Goal: Transaction & Acquisition: Purchase product/service

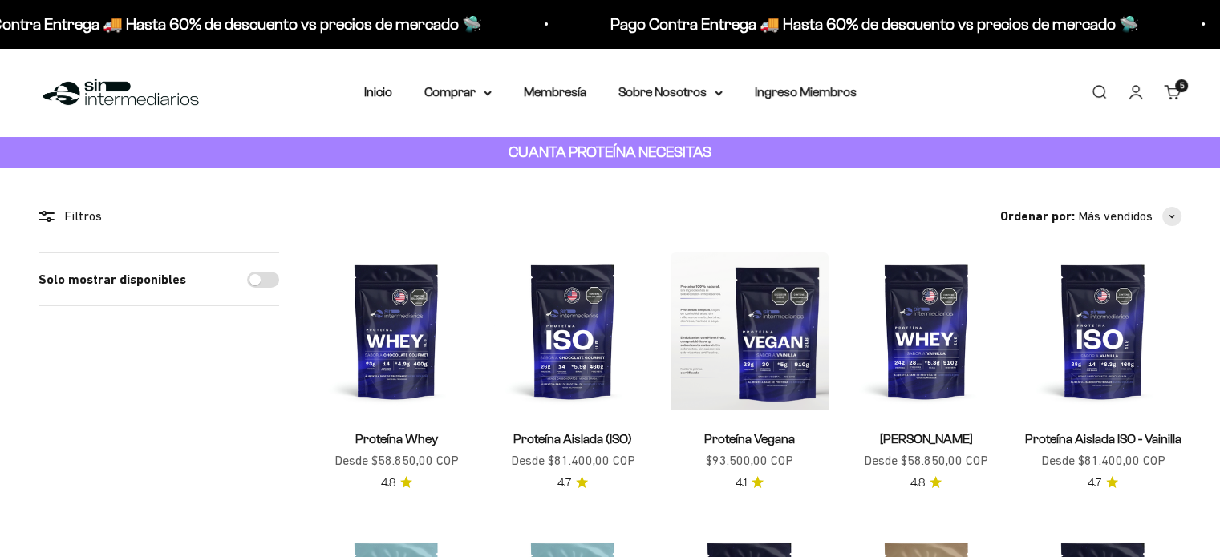
scroll to position [321, 0]
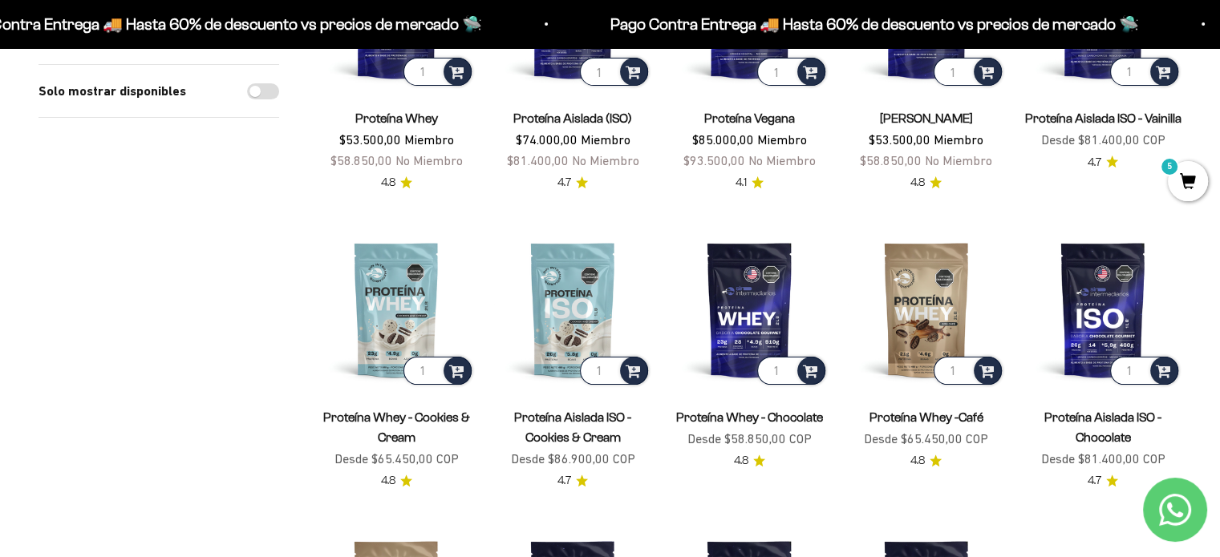
click at [382, 412] on link "Proteína Whey - Cookies & Cream" at bounding box center [396, 428] width 147 height 34
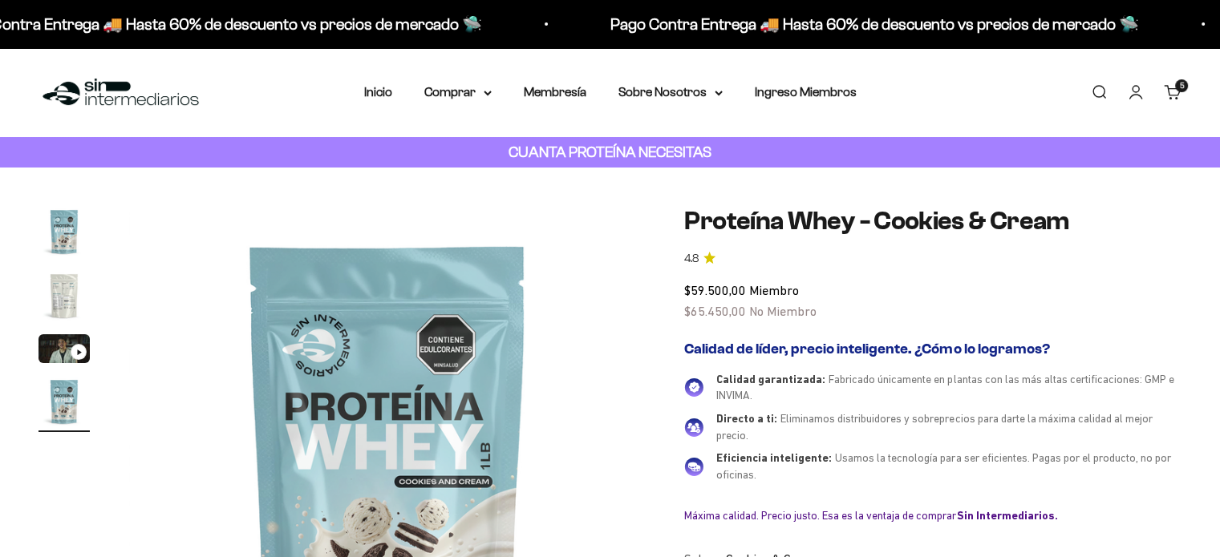
scroll to position [160, 0]
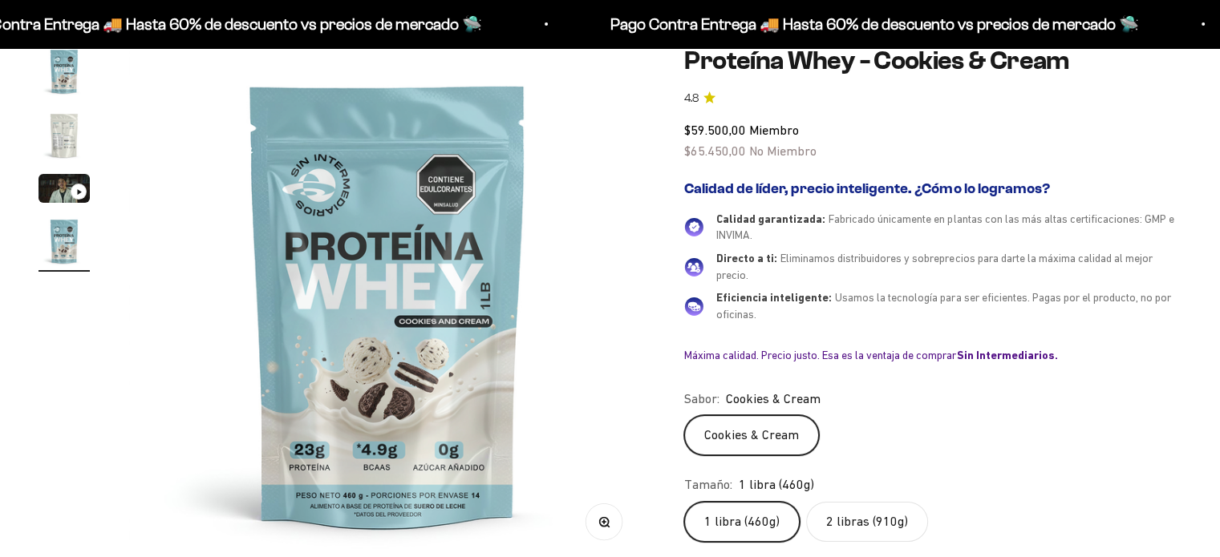
click at [855, 521] on label "2 libras (910g)" at bounding box center [867, 522] width 122 height 40
click at [684, 502] on input "2 libras (910g)" at bounding box center [683, 501] width 1 height 1
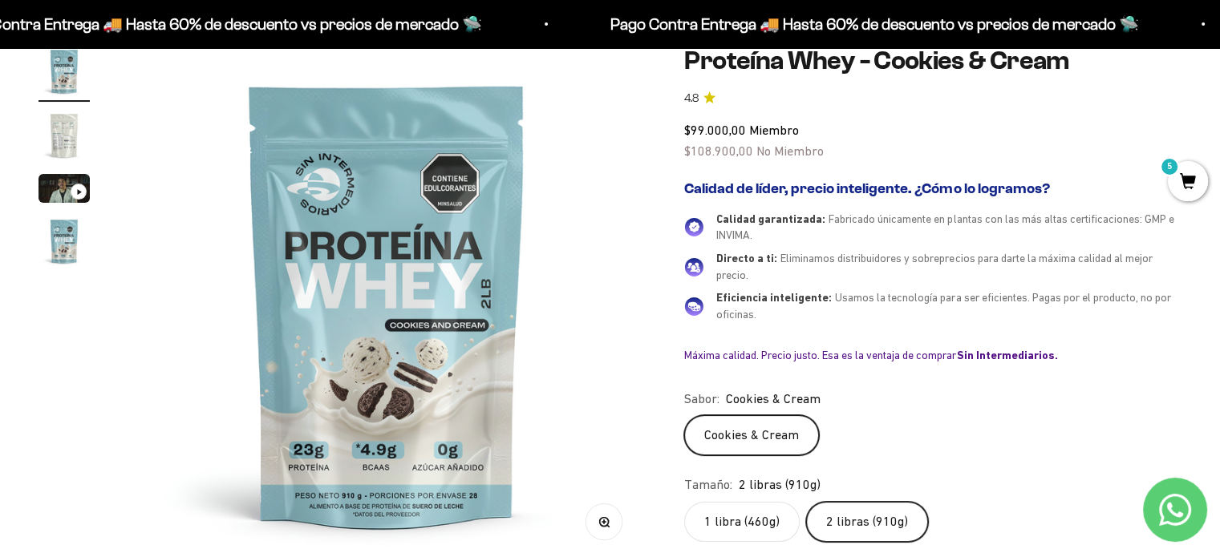
click at [757, 523] on label "1 libra (460g)" at bounding box center [741, 522] width 115 height 40
click at [684, 502] on input "1 libra (460g)" at bounding box center [683, 501] width 1 height 1
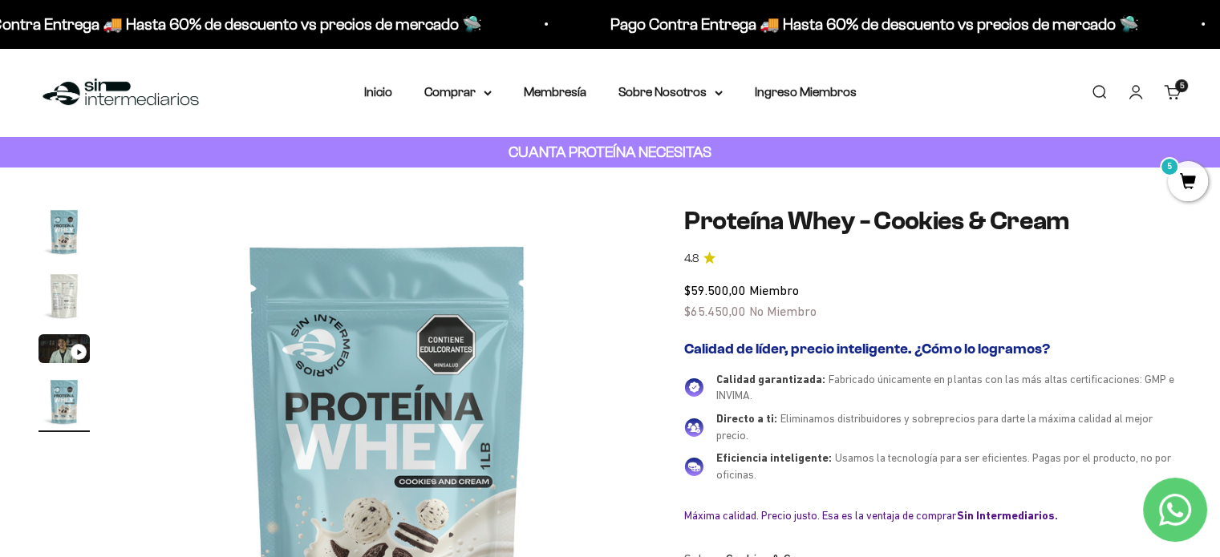
click at [495, 89] on nav "Inicio Comprar Proteínas Ver Todos Whey Iso Vegan" at bounding box center [610, 92] width 492 height 21
click at [488, 96] on summary "Comprar" at bounding box center [457, 92] width 67 height 21
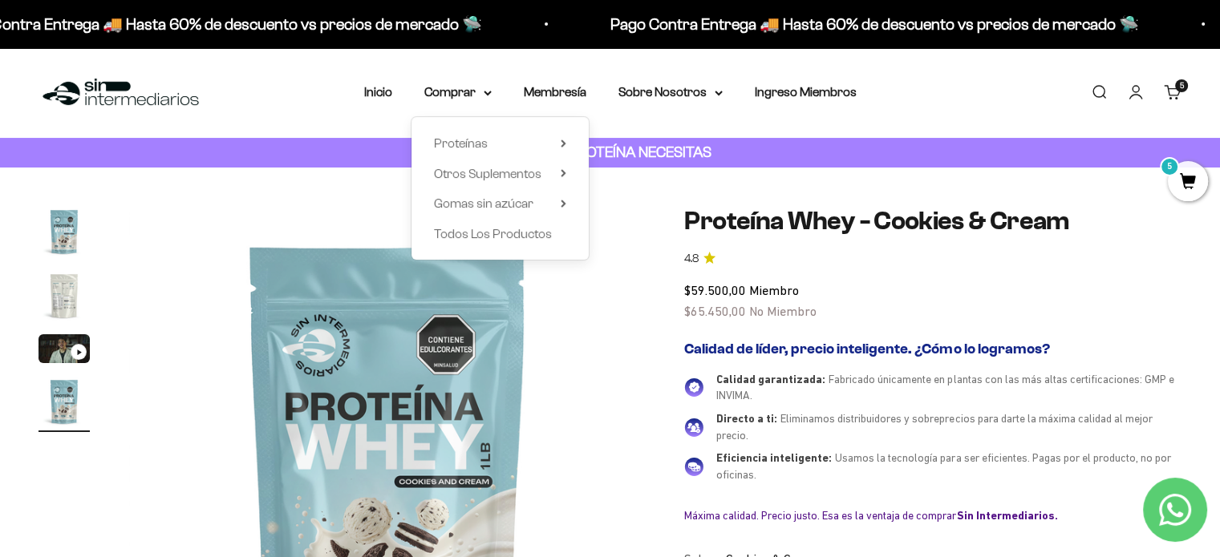
click at [485, 139] on span "Proteínas" at bounding box center [461, 143] width 54 height 14
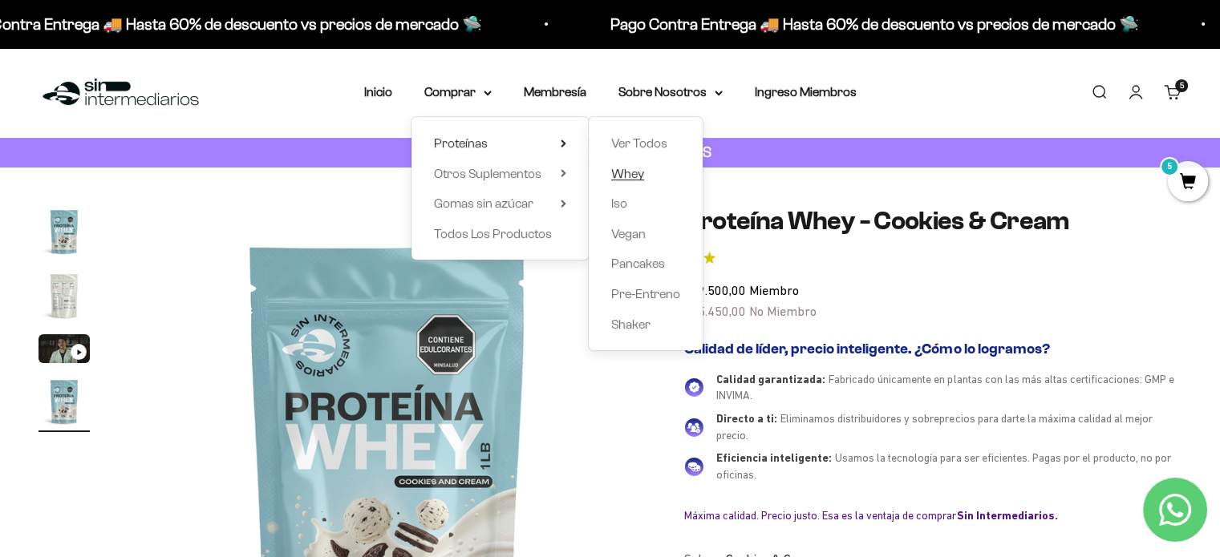
click at [618, 173] on span "Whey" at bounding box center [627, 174] width 33 height 14
